Goal: Task Accomplishment & Management: Use online tool/utility

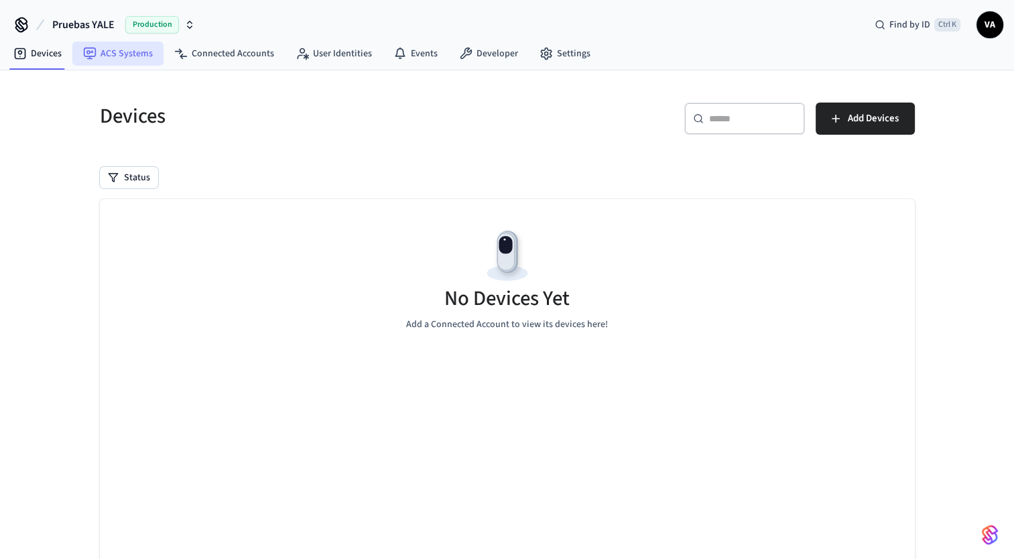
click at [123, 57] on link "ACS Systems" at bounding box center [117, 54] width 91 height 24
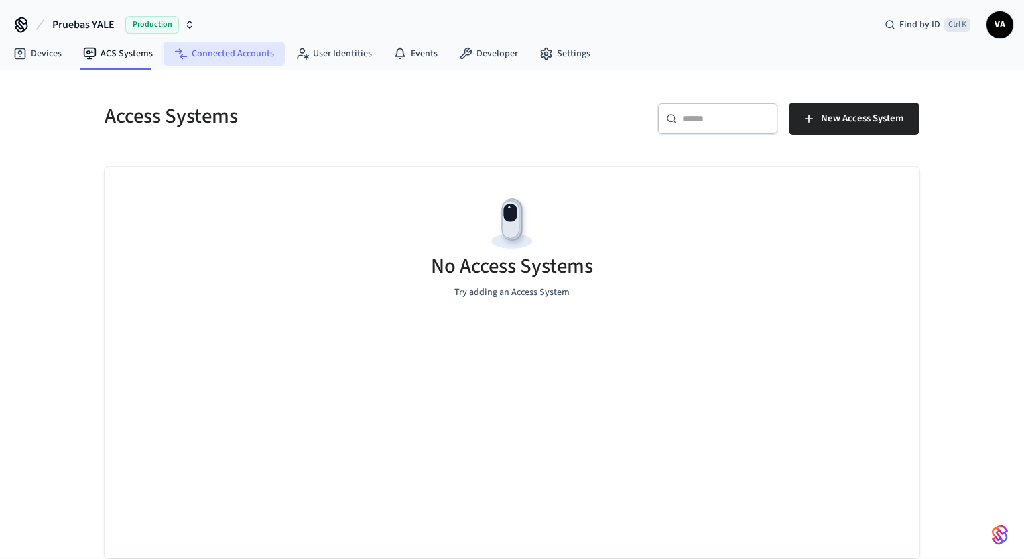
click at [216, 55] on link "Connected Accounts" at bounding box center [223, 54] width 121 height 24
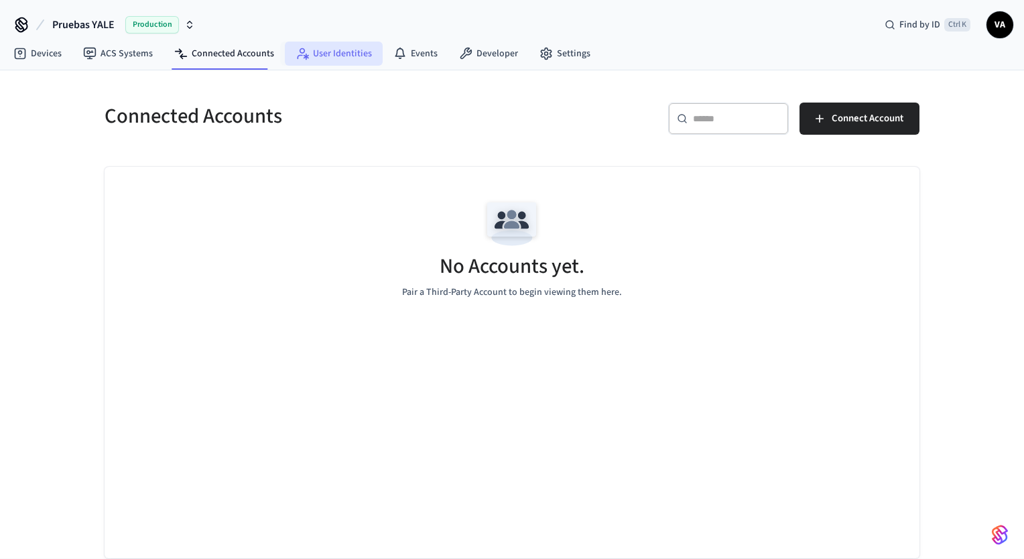
click at [303, 55] on icon at bounding box center [305, 57] width 5 height 6
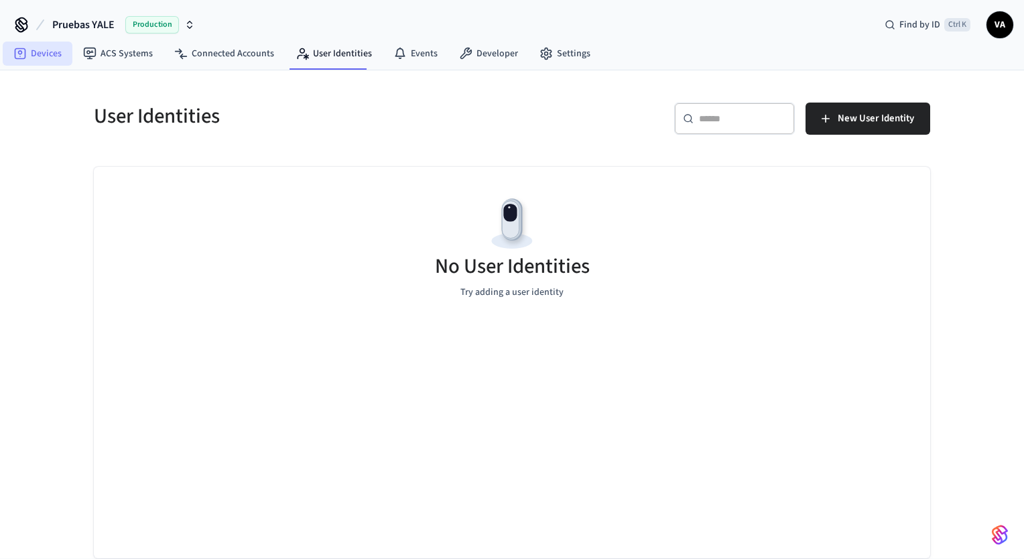
click at [44, 58] on link "Devices" at bounding box center [38, 54] width 70 height 24
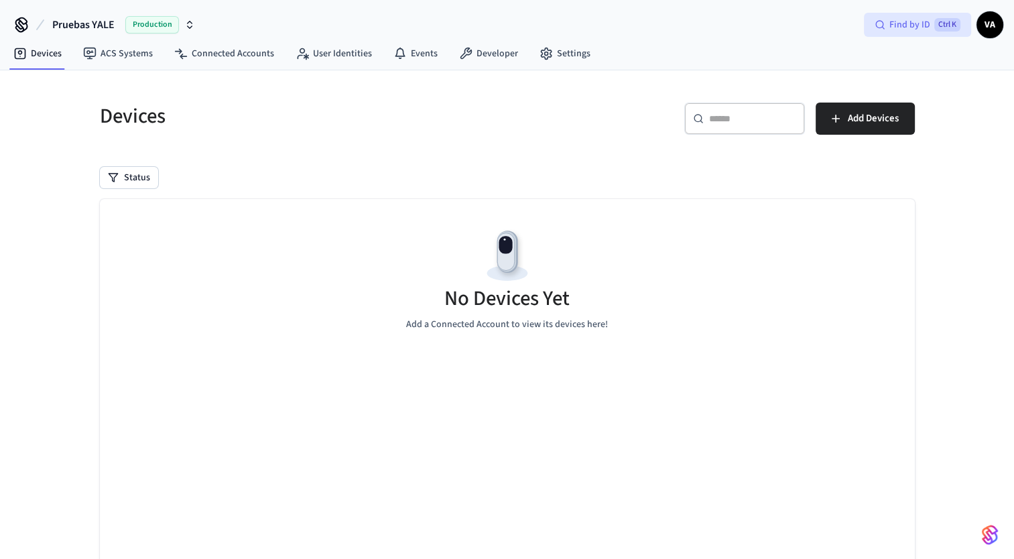
click at [876, 25] on circle at bounding box center [879, 24] width 7 height 7
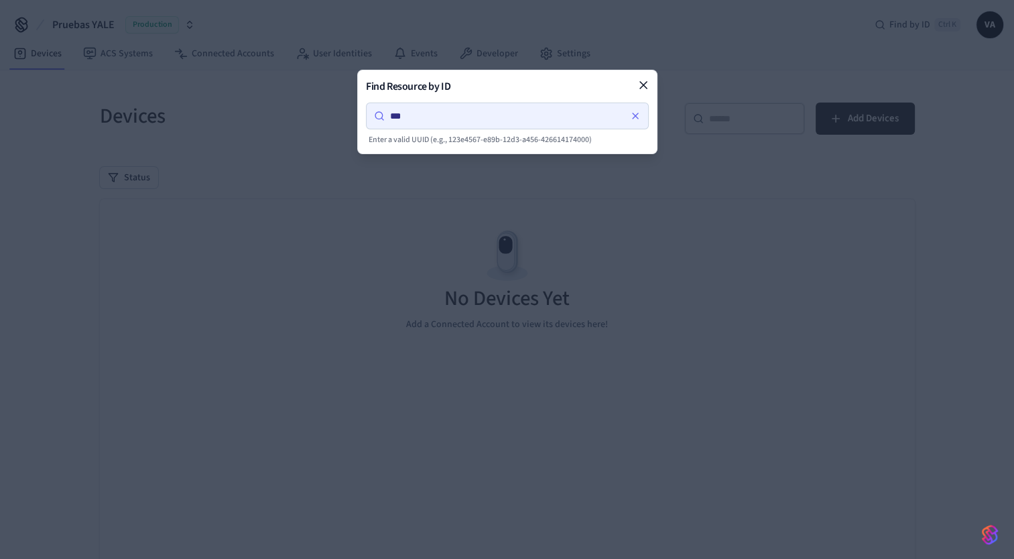
type input "****"
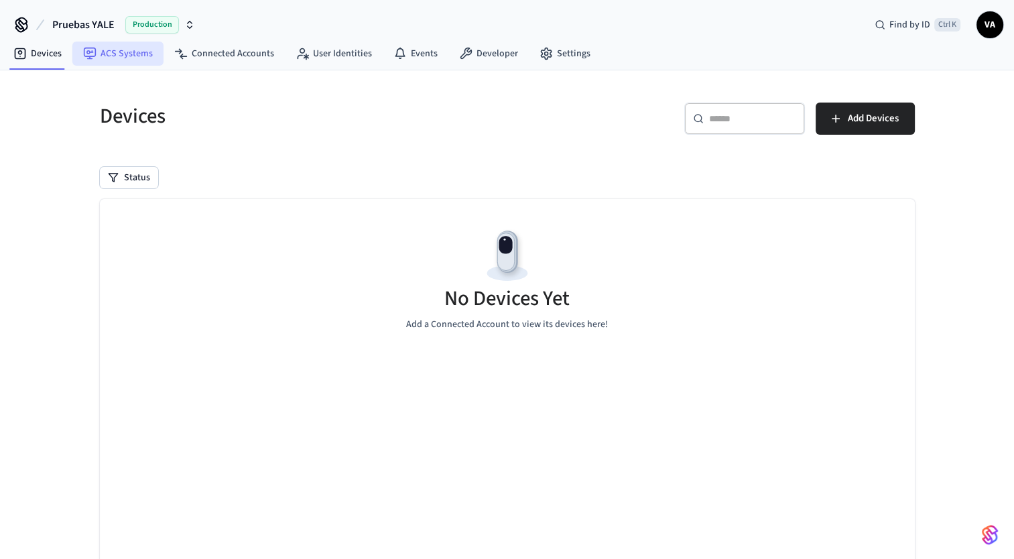
click at [131, 58] on link "ACS Systems" at bounding box center [117, 54] width 91 height 24
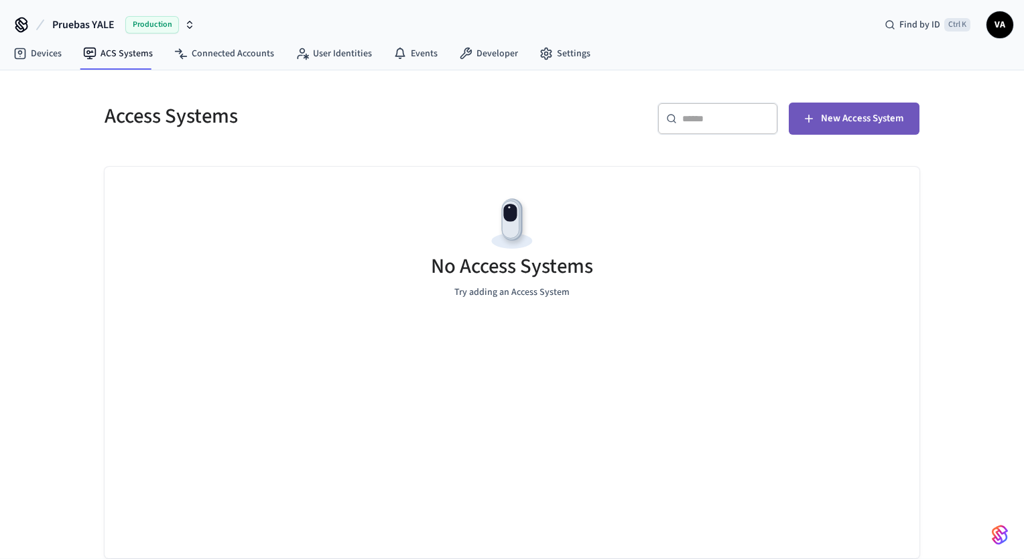
click at [867, 122] on span "New Access System" at bounding box center [862, 118] width 82 height 17
click at [571, 43] on link "Settings" at bounding box center [565, 54] width 72 height 24
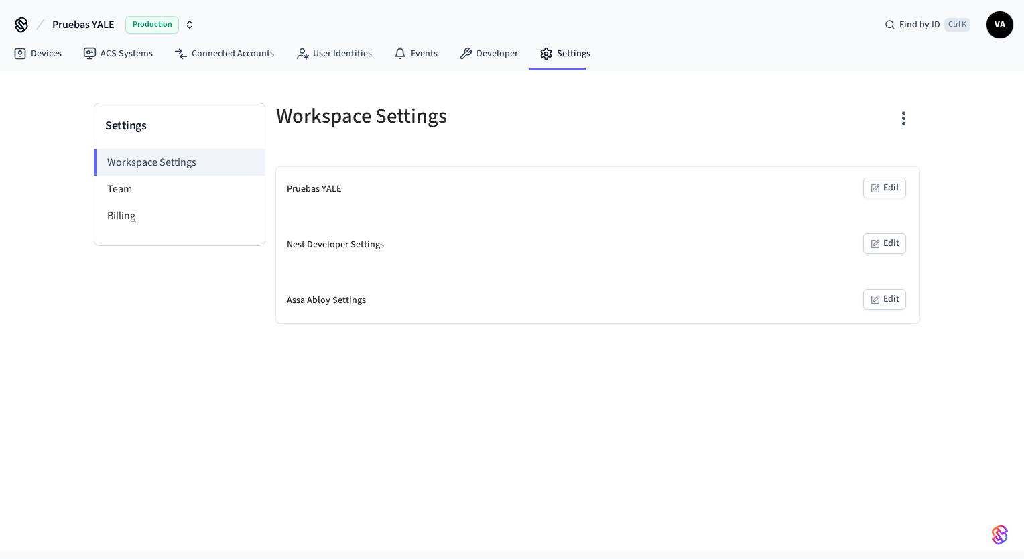
click at [189, 28] on icon "button" at bounding box center [190, 27] width 5 height 2
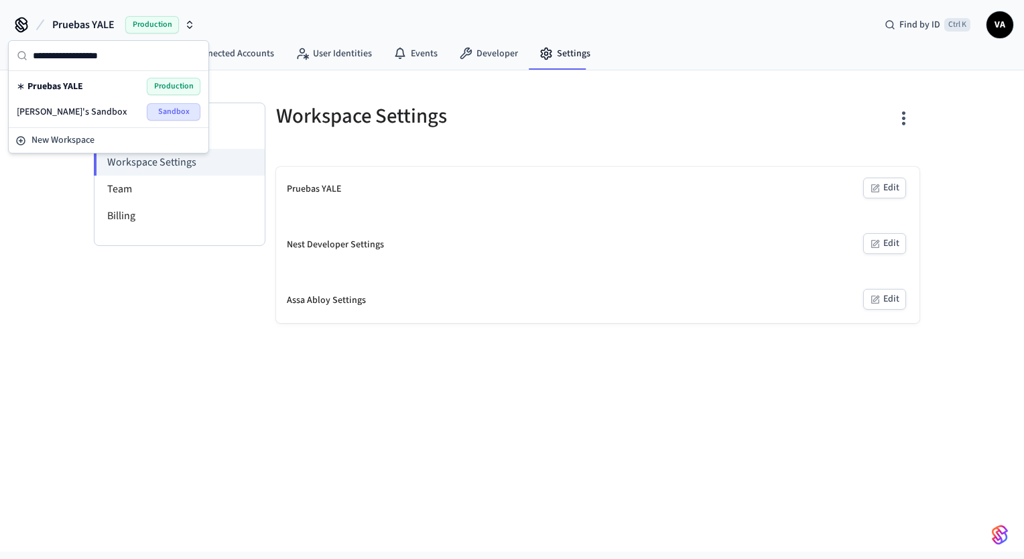
click at [312, 12] on div "Pruebas YALE Production Find by ID Ctrl K VA" at bounding box center [512, 19] width 1024 height 39
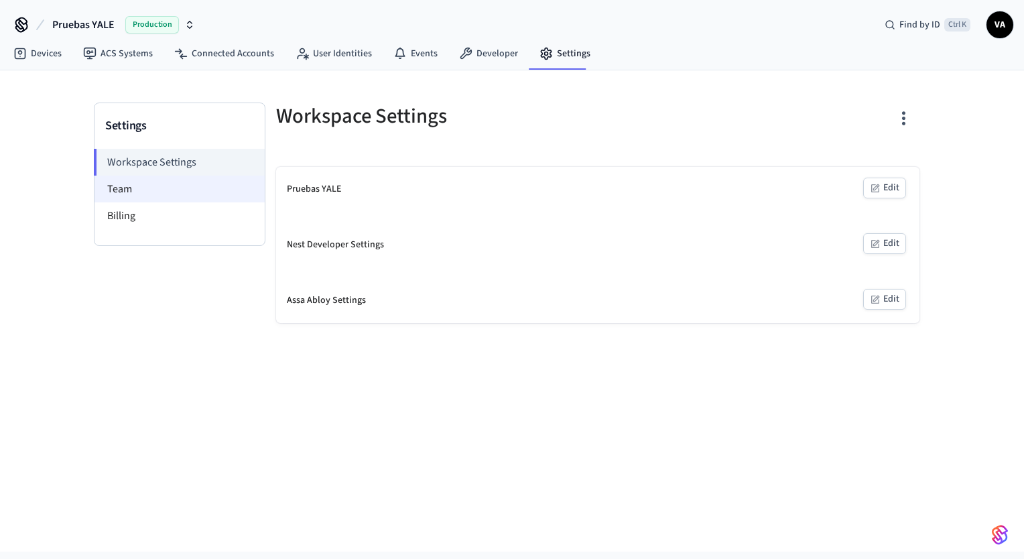
click at [166, 194] on li "Team" at bounding box center [179, 189] width 170 height 27
click at [169, 162] on li "Workspace Settings" at bounding box center [179, 162] width 171 height 27
click at [309, 190] on div "Pruebas YALE" at bounding box center [314, 189] width 54 height 14
click at [33, 52] on link "Devices" at bounding box center [38, 54] width 70 height 24
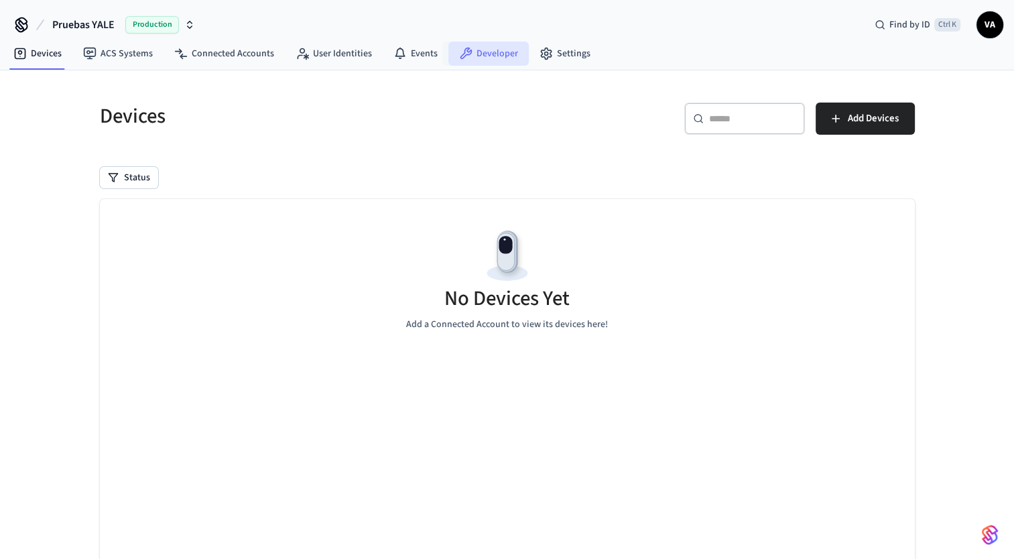
click at [498, 59] on link "Developer" at bounding box center [488, 54] width 80 height 24
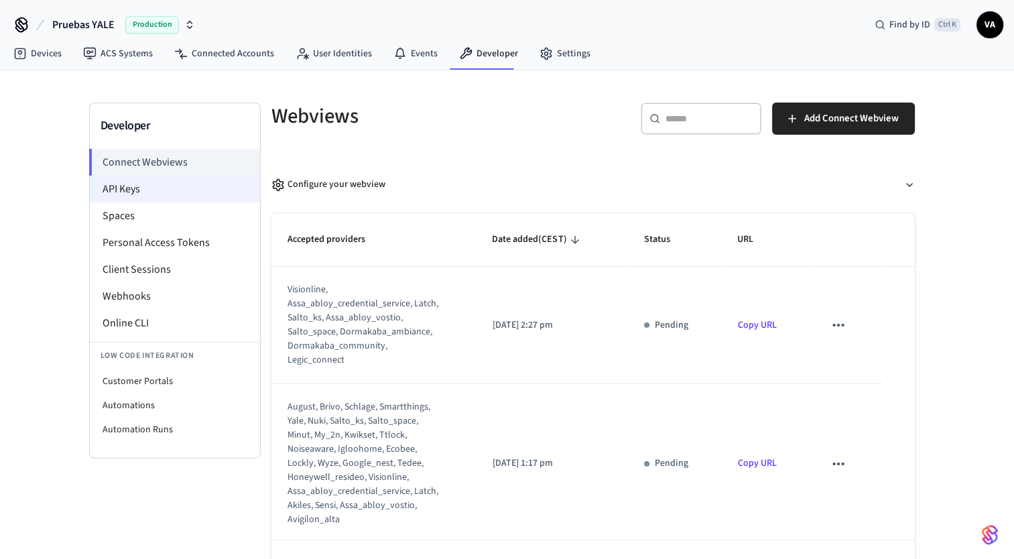
click at [179, 190] on li "API Keys" at bounding box center [175, 189] width 170 height 27
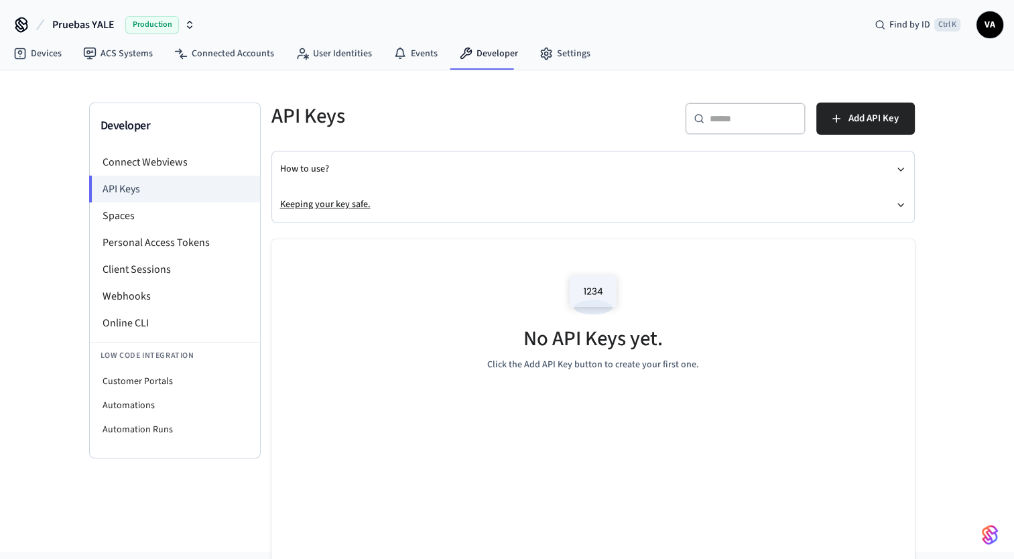
click at [893, 201] on button "Keeping your key safe." at bounding box center [593, 205] width 626 height 36
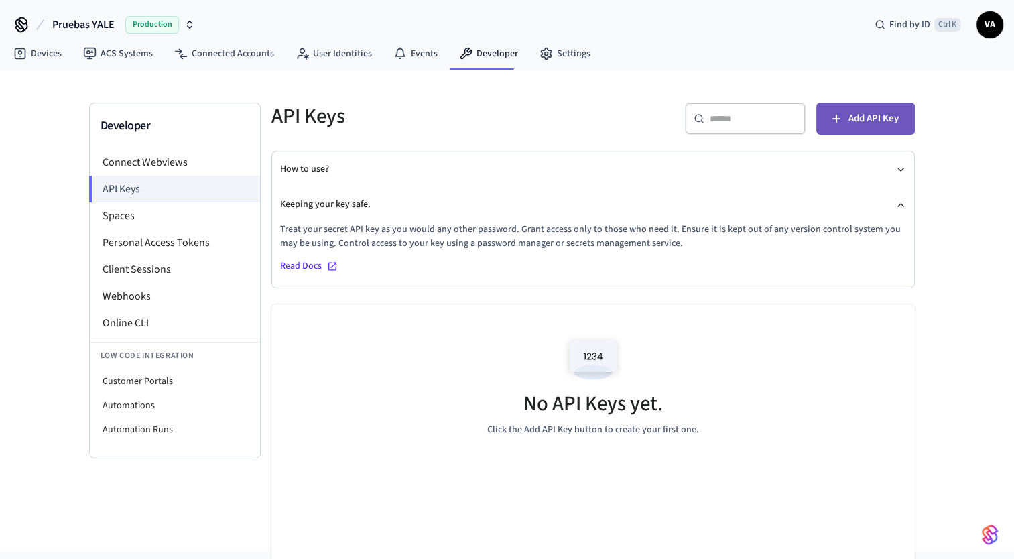
click at [850, 119] on span "Add API Key" at bounding box center [873, 118] width 50 height 17
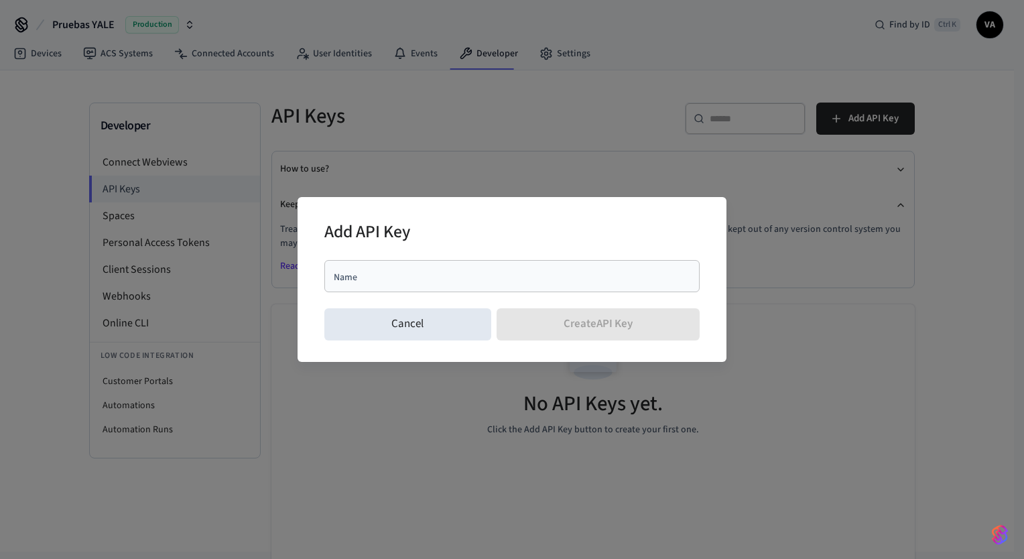
click at [442, 288] on div "Name" at bounding box center [511, 276] width 375 height 32
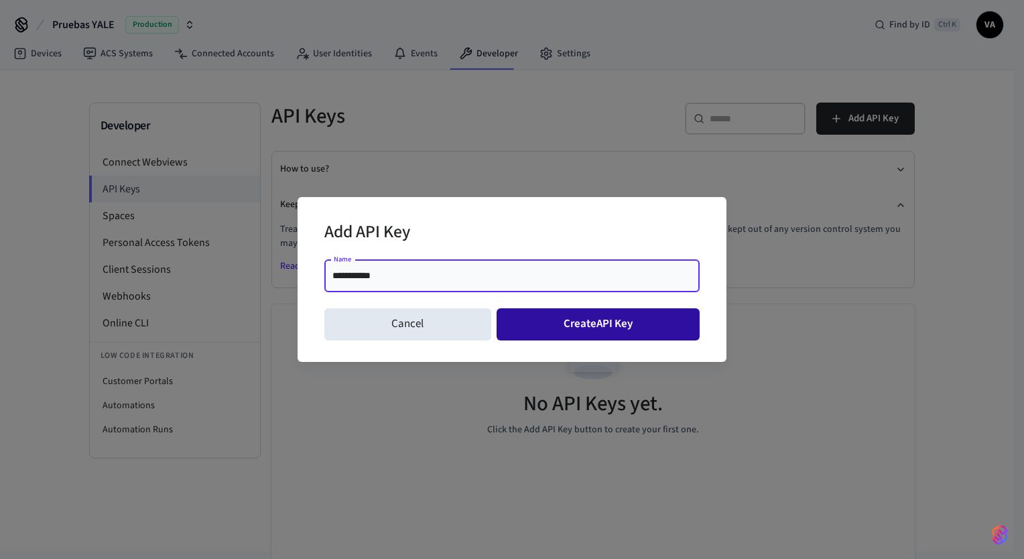
type input "**********"
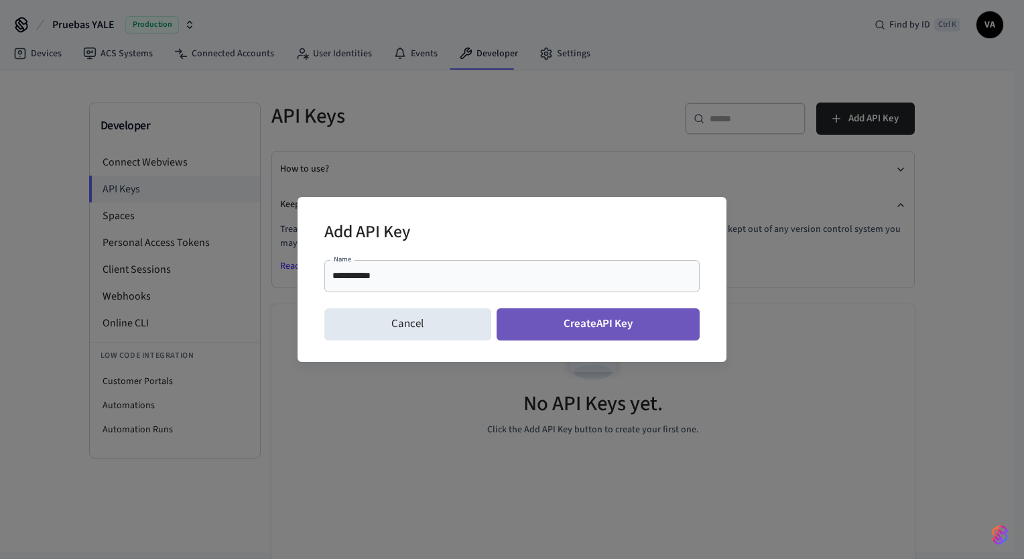
click at [661, 316] on button "Create API Key" at bounding box center [598, 324] width 204 height 32
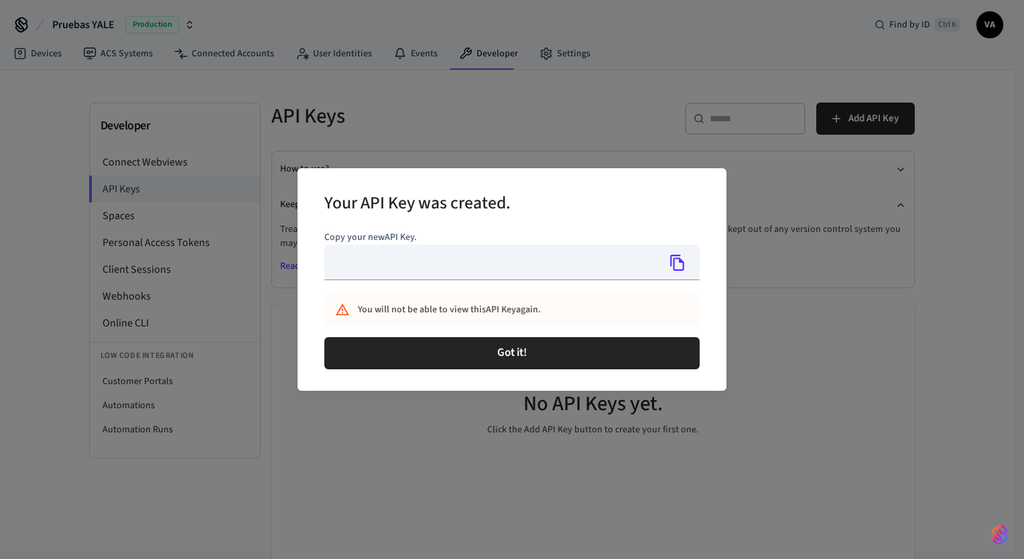
type input "**********"
click at [673, 257] on icon "Copy" at bounding box center [677, 262] width 17 height 17
click at [898, 72] on div "**********" at bounding box center [512, 279] width 1024 height 559
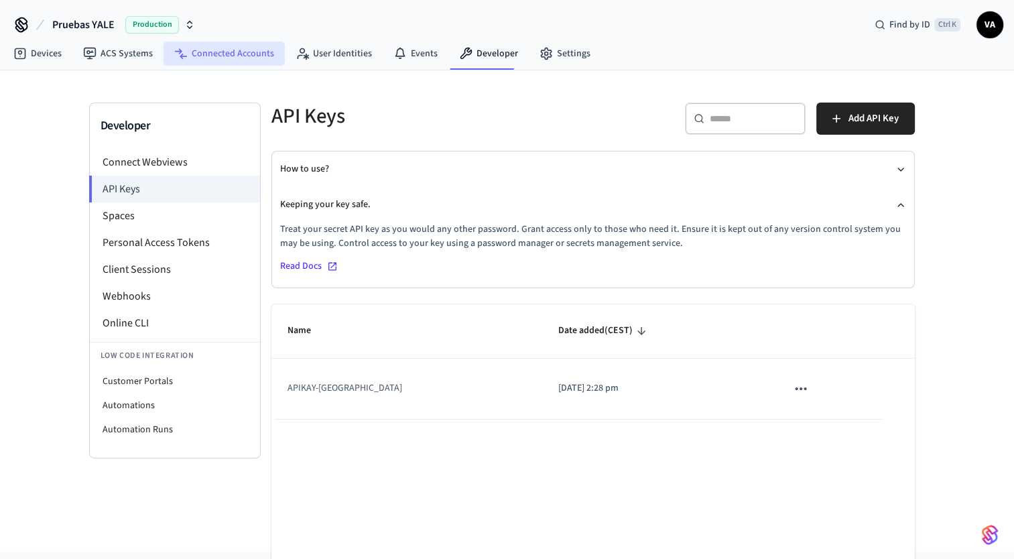
click at [214, 58] on link "Connected Accounts" at bounding box center [223, 54] width 121 height 24
